Goal: Check status: Check status

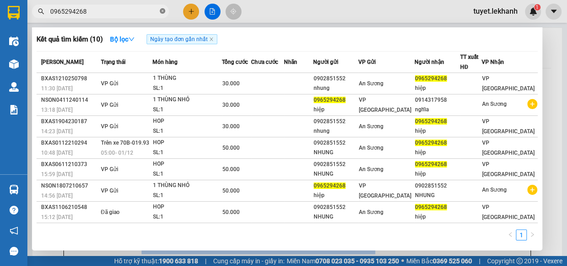
click at [162, 12] on icon "close-circle" at bounding box center [162, 10] width 5 height 5
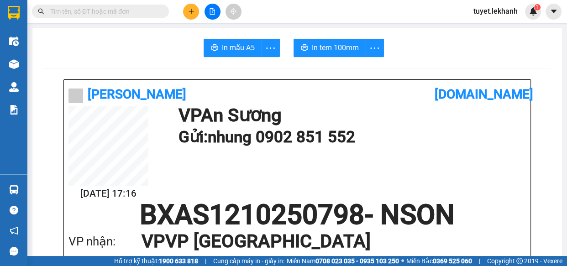
click at [94, 5] on span at bounding box center [100, 12] width 137 height 14
click at [90, 11] on input "text" at bounding box center [104, 11] width 108 height 10
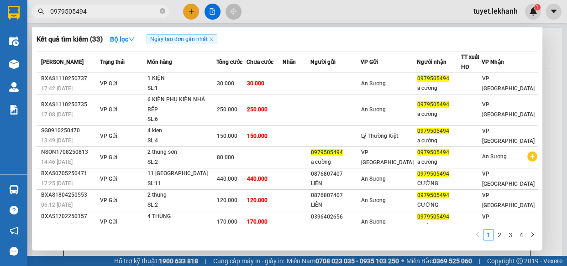
type input "0979505494"
click at [161, 11] on icon "close-circle" at bounding box center [162, 10] width 5 height 5
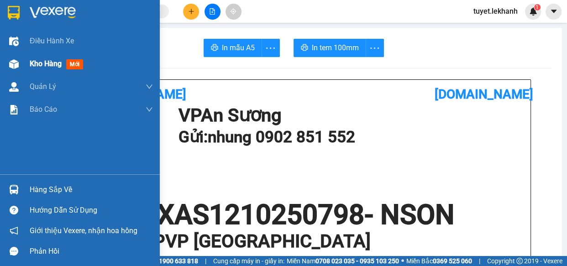
click at [13, 64] on img at bounding box center [14, 64] width 10 height 10
